Goal: Task Accomplishment & Management: Manage account settings

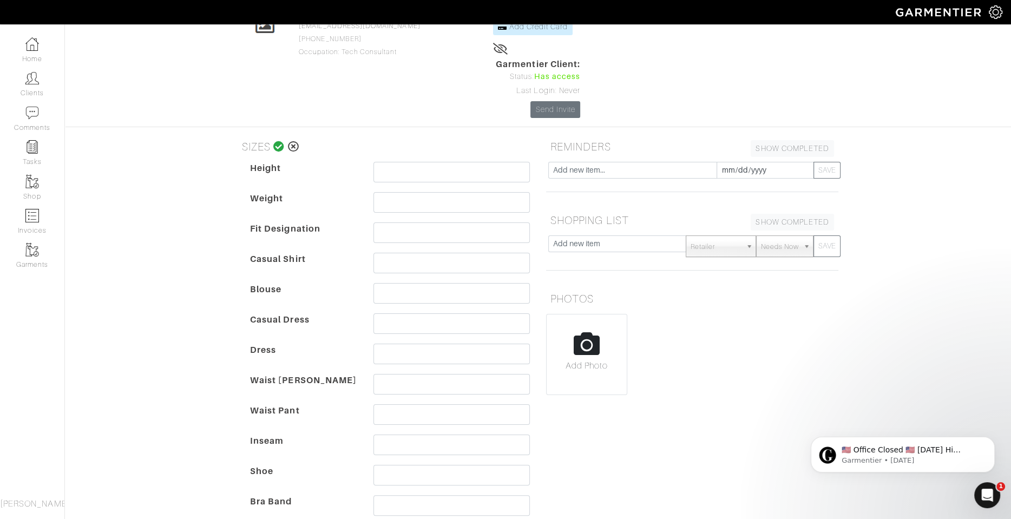
scroll to position [85, 0]
click at [395, 282] on input "text" at bounding box center [451, 292] width 156 height 21
type input "34.7 bust"
click at [400, 373] on input "text" at bounding box center [451, 383] width 156 height 21
type input "28.7 waist"
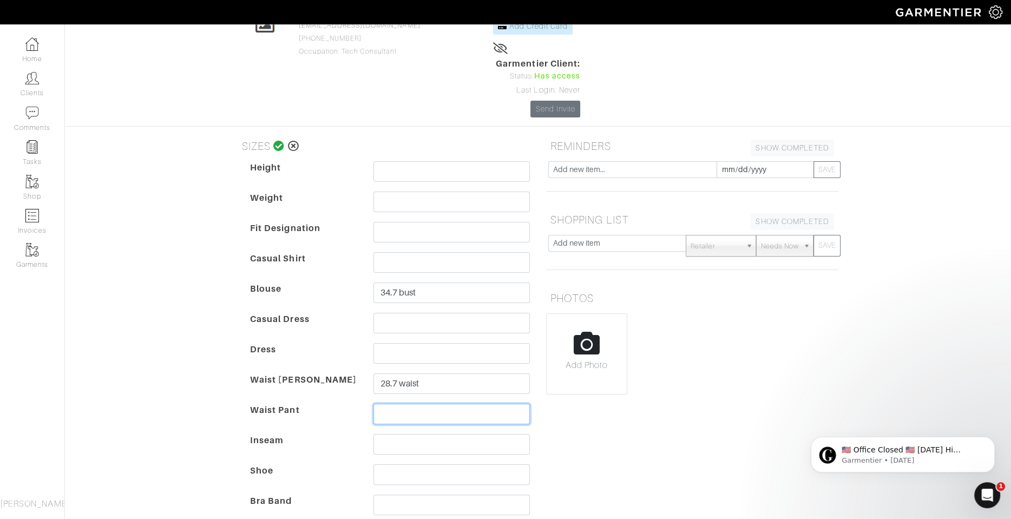
click at [397, 404] on input "text" at bounding box center [451, 414] width 156 height 21
type input "39.3 hips"
click at [278, 141] on icon at bounding box center [278, 146] width 11 height 11
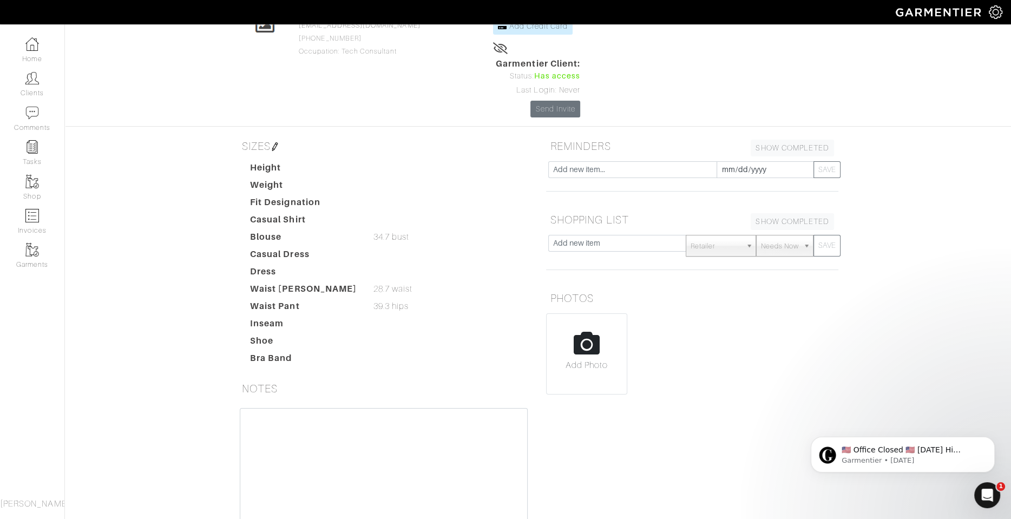
click at [278, 142] on img at bounding box center [275, 146] width 9 height 9
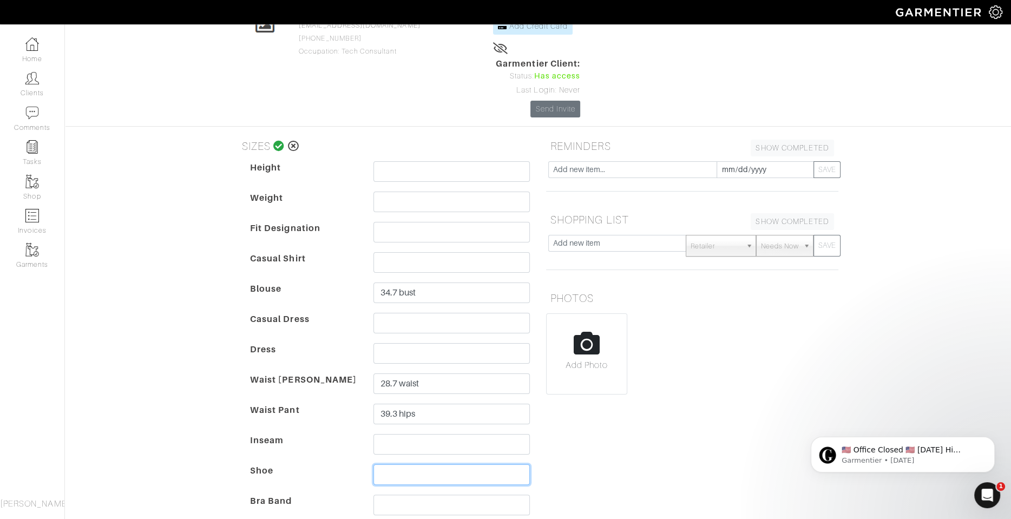
click at [408, 464] on input "text" at bounding box center [451, 474] width 156 height 21
type input "7 - 7.5"
click at [282, 141] on icon at bounding box center [278, 146] width 11 height 11
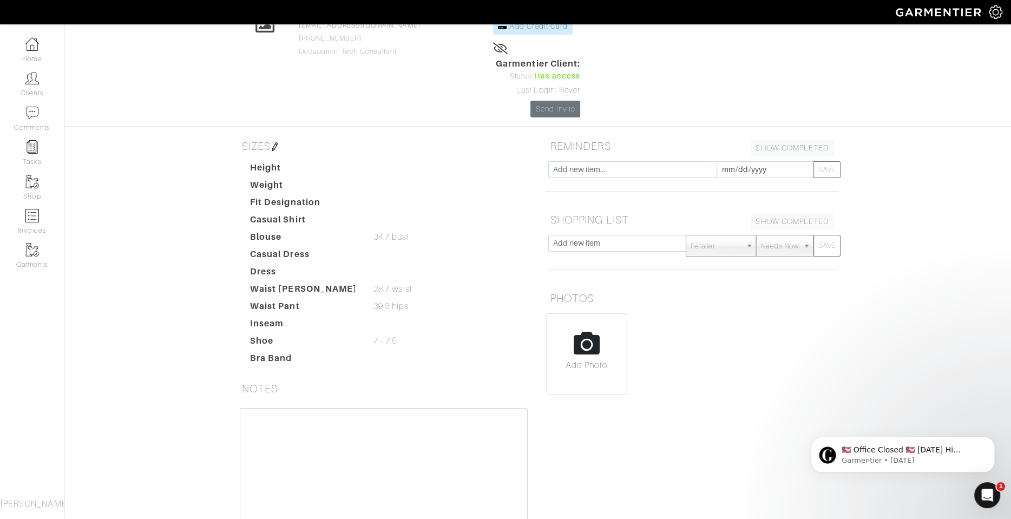
click at [277, 142] on img at bounding box center [275, 146] width 9 height 9
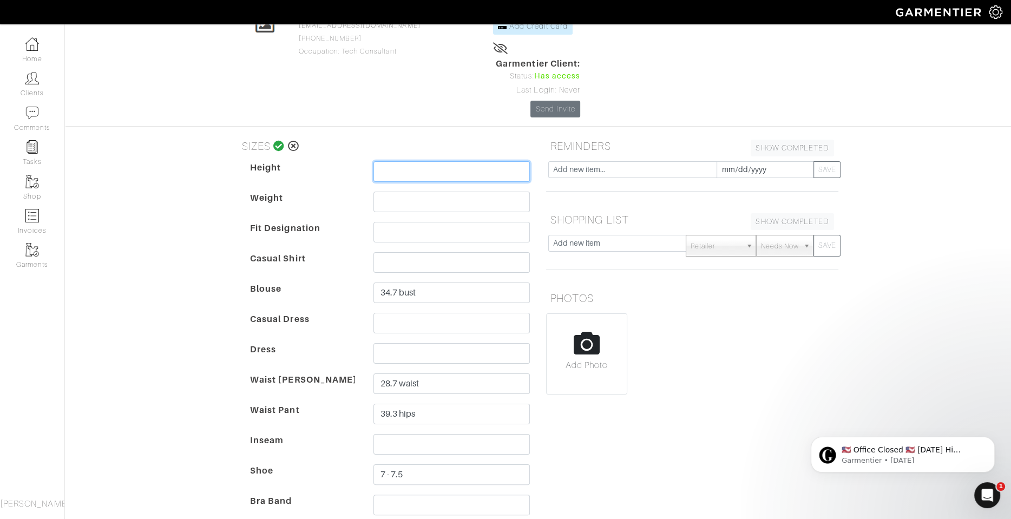
click at [431, 161] on input "text" at bounding box center [451, 171] width 156 height 21
type input "5'4"
click at [275, 141] on icon at bounding box center [278, 146] width 11 height 11
